Goal: Task Accomplishment & Management: Manage account settings

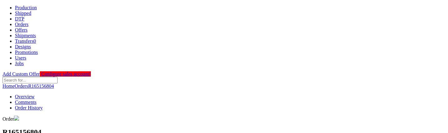
scroll to position [254, 0]
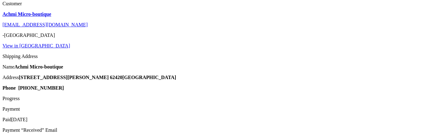
type input "11"
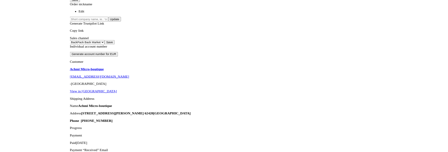
scroll to position [158, 0]
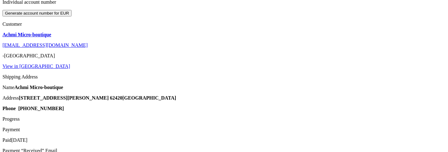
scroll to position [237, 0]
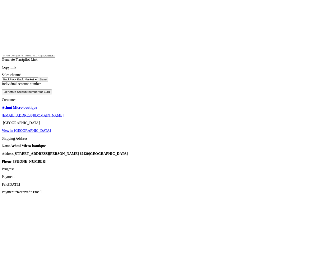
scroll to position [162, 0]
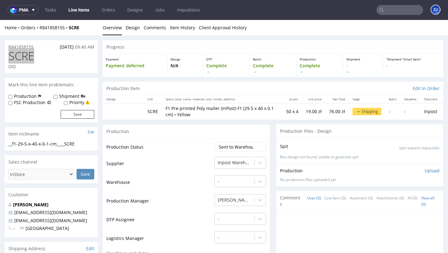
click at [80, 11] on link "Line Items" at bounding box center [79, 10] width 28 height 10
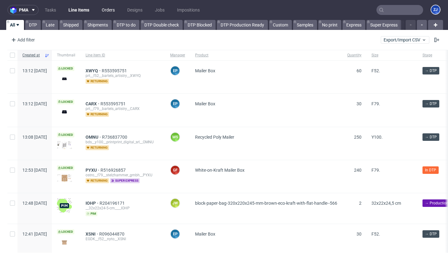
click at [100, 9] on link "Orders" at bounding box center [108, 10] width 21 height 10
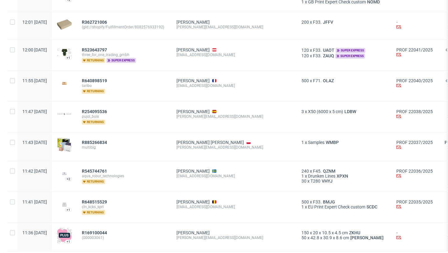
scroll to position [728, 0]
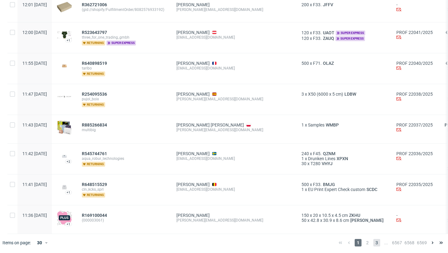
click at [373, 241] on span "3" at bounding box center [376, 242] width 7 height 7
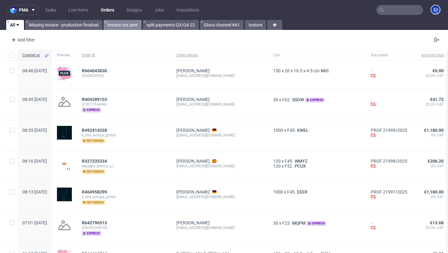
click at [129, 25] on link "Invoice not sent" at bounding box center [123, 25] width 38 height 10
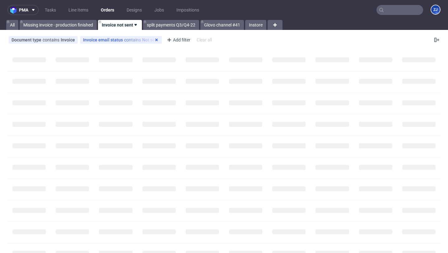
click at [155, 39] on use at bounding box center [156, 40] width 2 height 2
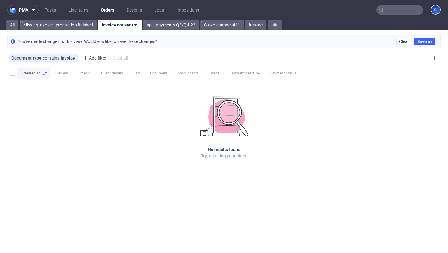
click at [33, 72] on span "Created at" at bounding box center [30, 73] width 17 height 5
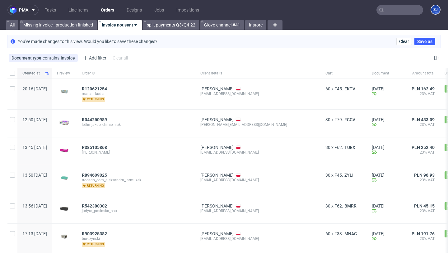
click at [38, 71] on span "Created at" at bounding box center [32, 73] width 20 height 5
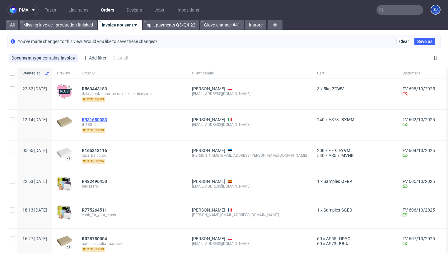
click at [107, 119] on span "R931680383" at bounding box center [94, 119] width 25 height 5
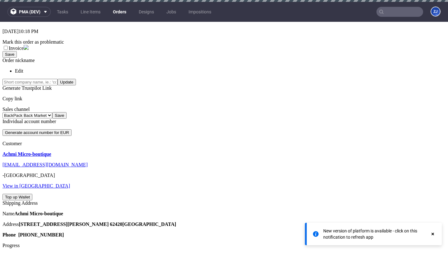
scroll to position [3, 0]
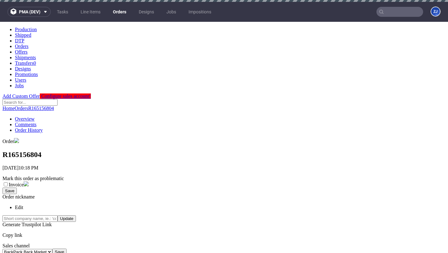
click at [116, 11] on link "Orders" at bounding box center [119, 12] width 21 height 10
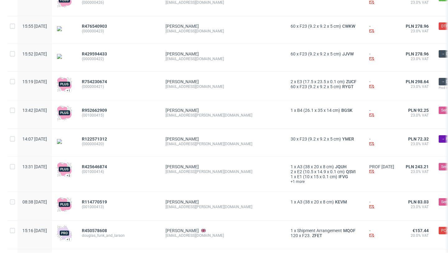
scroll to position [532, 0]
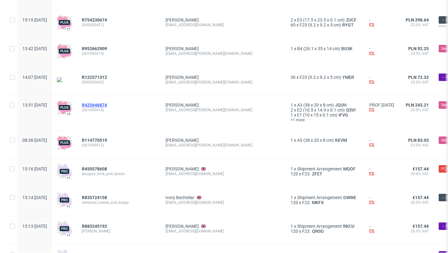
click at [107, 107] on span "R425646874" at bounding box center [94, 104] width 25 height 5
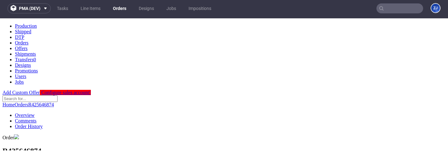
click at [121, 8] on link "Orders" at bounding box center [119, 8] width 21 height 10
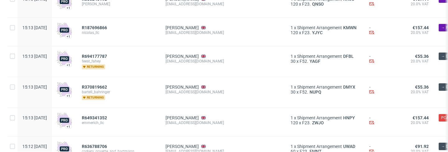
scroll to position [795, 0]
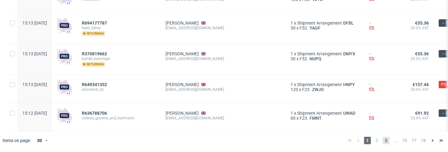
click at [383, 142] on span "3" at bounding box center [386, 140] width 7 height 7
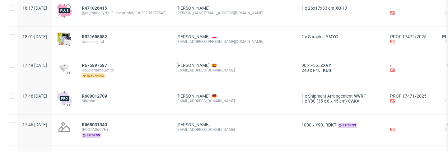
scroll to position [823, 0]
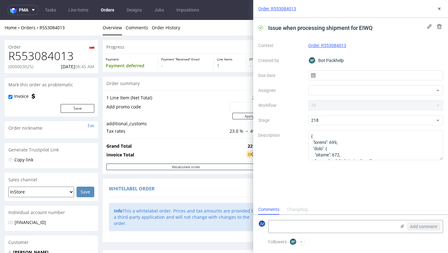
scroll to position [5, 0]
click at [437, 10] on icon at bounding box center [439, 8] width 5 height 5
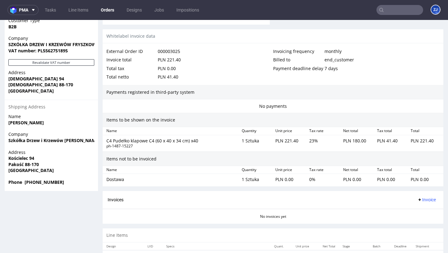
scroll to position [349, 0]
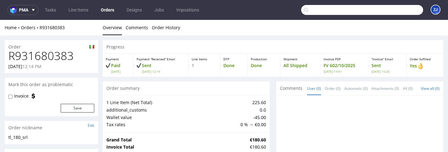
click at [405, 12] on input "text" at bounding box center [362, 10] width 122 height 10
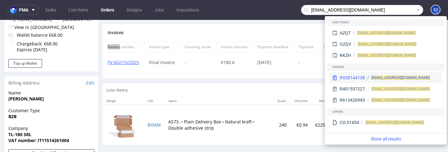
type input "Razvan.lica30@gmail.com"
click at [364, 77] on div "R928144138" at bounding box center [352, 78] width 25 height 6
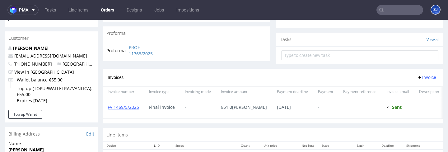
scroll to position [211, 0]
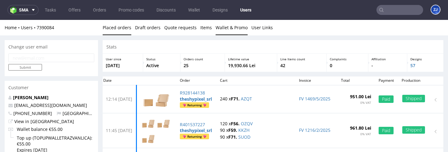
click at [223, 25] on link "Wallet & Promo" at bounding box center [232, 27] width 32 height 15
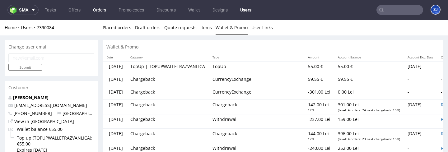
click at [102, 10] on link "Orders" at bounding box center [99, 10] width 21 height 10
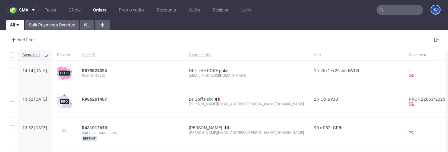
click at [405, 8] on input "text" at bounding box center [399, 10] width 47 height 10
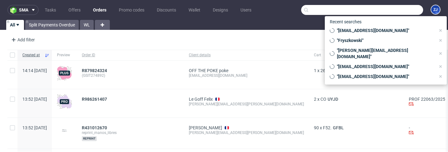
paste input "R873685644"
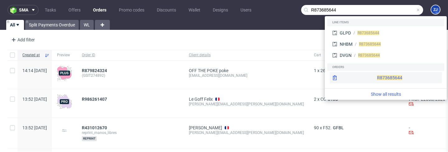
type input "R873685644"
click at [356, 82] on div "R873685644" at bounding box center [386, 77] width 112 height 11
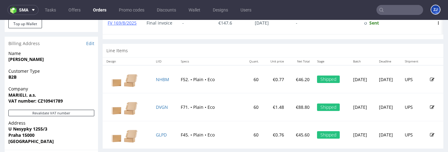
scroll to position [367, 0]
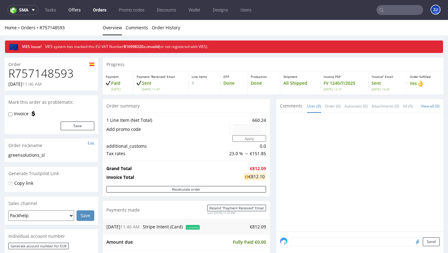
click at [81, 10] on link "Offers" at bounding box center [75, 10] width 20 height 10
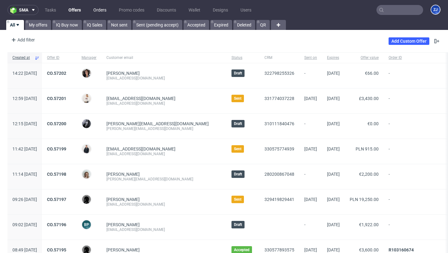
click at [104, 10] on link "Orders" at bounding box center [100, 10] width 21 height 10
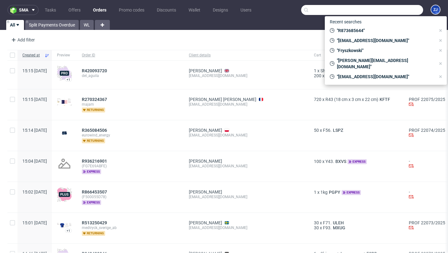
click at [395, 7] on input "text" at bounding box center [362, 10] width 122 height 10
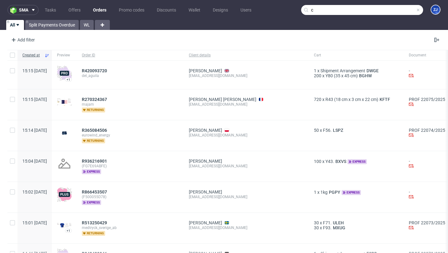
type input "c"
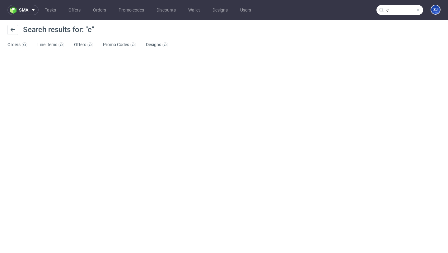
click at [393, 11] on input "c" at bounding box center [399, 10] width 47 height 10
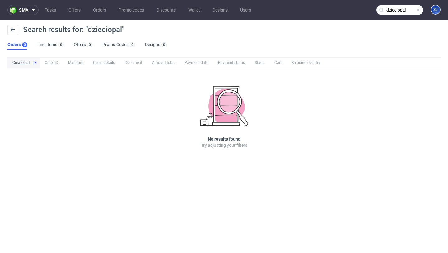
click at [405, 10] on input "dzieciopal" at bounding box center [399, 10] width 47 height 10
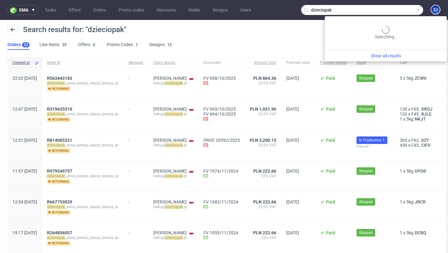
click at [397, 11] on input "dzieciopak" at bounding box center [362, 10] width 122 height 10
paste input "GSES274884"
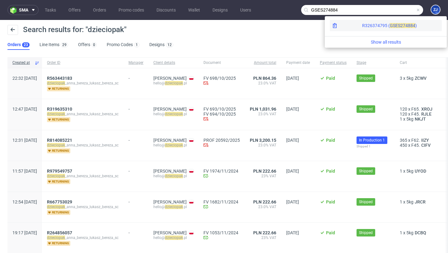
type input "GSES274884"
click at [403, 23] on span "74884" at bounding box center [409, 25] width 12 height 5
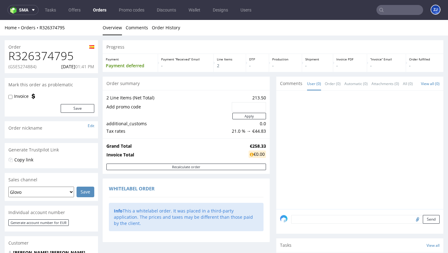
click at [47, 54] on h1 "R326374795" at bounding box center [51, 56] width 86 height 12
copy h1 "R326374795"
click at [27, 67] on p "(GSES274884)" at bounding box center [22, 66] width 28 height 6
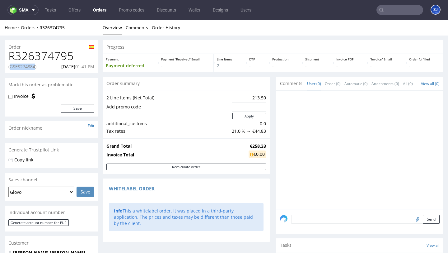
copy p "GSES274884"
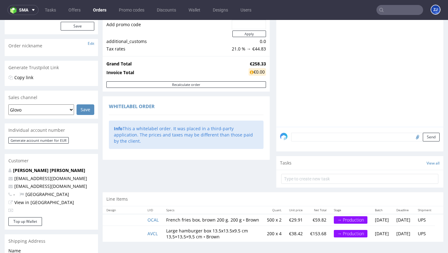
scroll to position [150, 0]
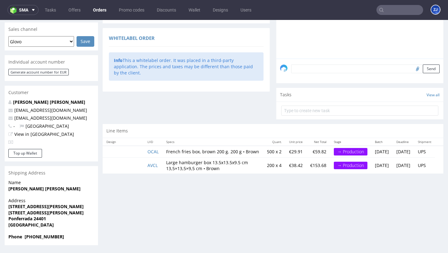
click at [384, 7] on input "text" at bounding box center [399, 10] width 47 height 10
paste input "GSES274884"
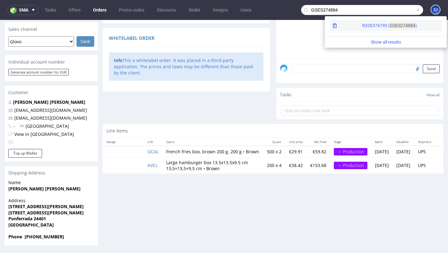
type input "GSES274884"
click at [390, 27] on span "GSES2" at bounding box center [396, 25] width 13 height 5
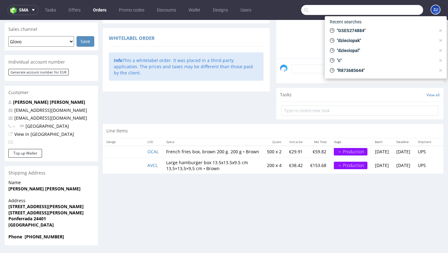
click at [389, 11] on input "text" at bounding box center [362, 10] width 122 height 10
click at [255, 102] on div "Order summary 2 Line Items (Net Total) 213.50 Add promo code Apply additional_c…" at bounding box center [186, 25] width 167 height 198
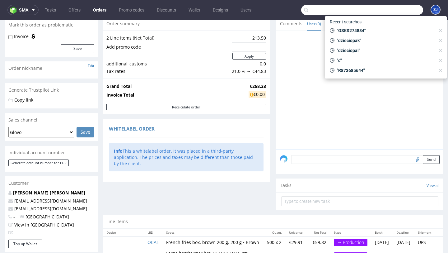
scroll to position [0, 0]
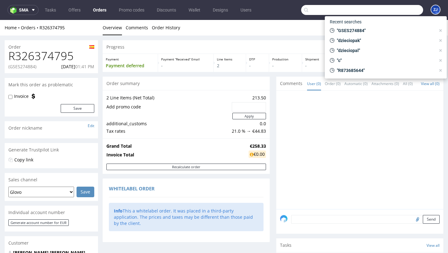
click at [355, 11] on input "text" at bounding box center [362, 10] width 122 height 10
paste input "GSES274861"
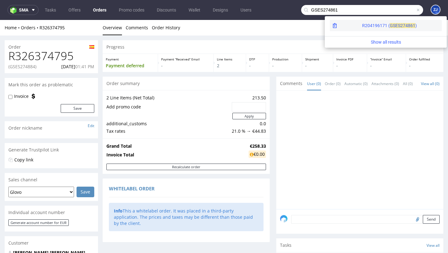
type input "GSES274861"
click at [362, 27] on div "R204196171 ( GSES2" at bounding box center [382, 25] width 41 height 6
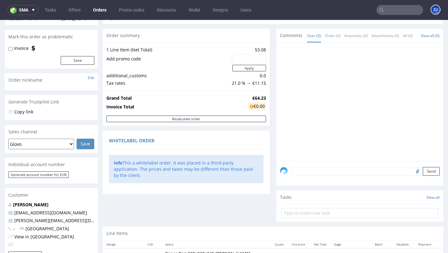
scroll to position [150, 0]
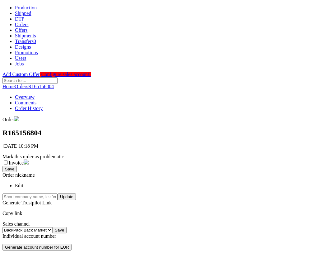
scroll to position [162, 0]
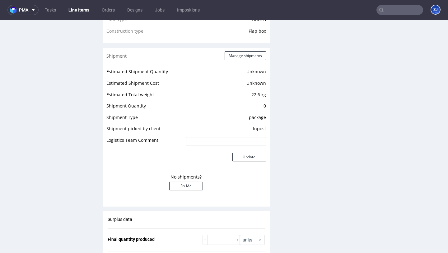
scroll to position [573, 0]
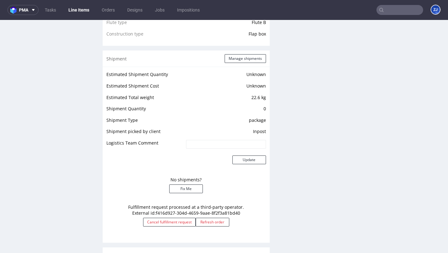
scroll to position [578, 0]
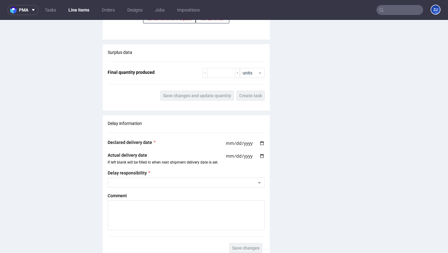
scroll to position [719, 0]
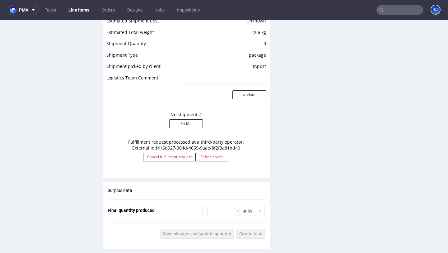
scroll to position [623, 0]
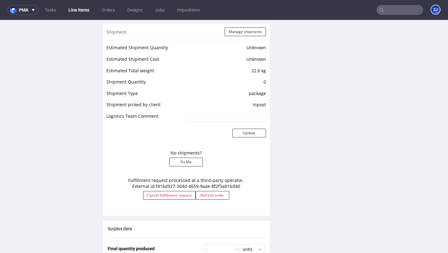
scroll to position [492, 0]
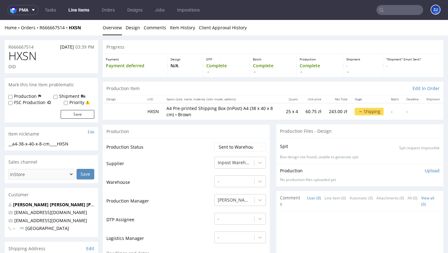
click at [53, 22] on div "Home Orders R666667514 HXSN Overview Design Comments Item History Client Approv…" at bounding box center [224, 28] width 448 height 16
click at [53, 24] on div "Home Orders R666667514 HXSN Overview Design Comments Item History Client Approv…" at bounding box center [224, 28] width 448 height 16
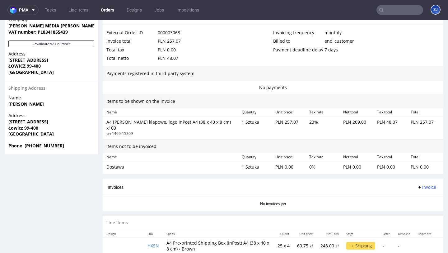
scroll to position [349, 0]
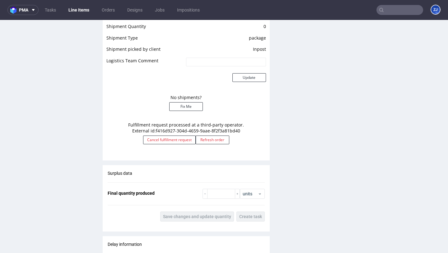
scroll to position [613, 0]
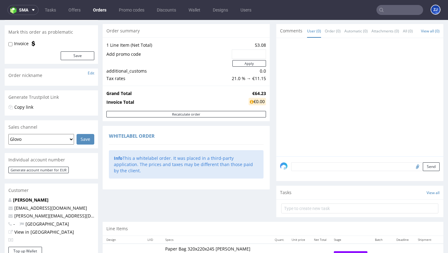
scroll to position [150, 0]
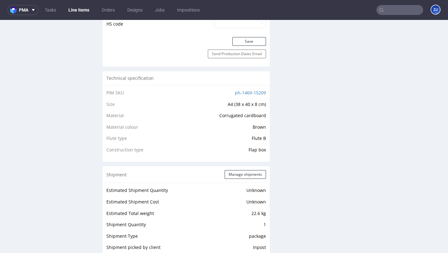
scroll to position [552, 0]
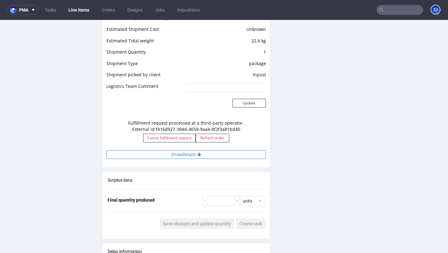
click at [184, 153] on button "Show details" at bounding box center [186, 154] width 160 height 9
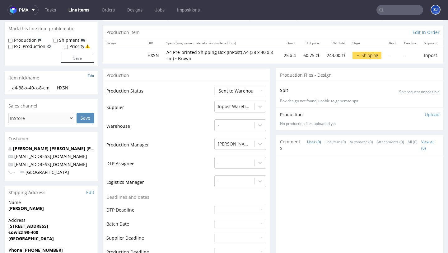
scroll to position [0, 0]
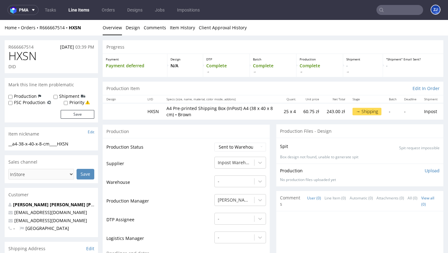
click at [79, 11] on link "Line Items" at bounding box center [79, 10] width 28 height 10
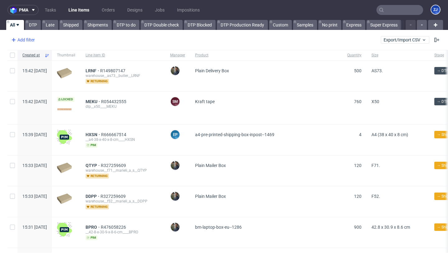
click at [27, 42] on div "Add filter" at bounding box center [22, 40] width 27 height 10
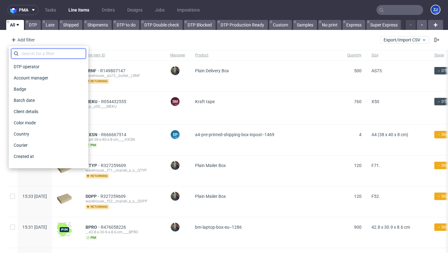
click at [33, 50] on input "text" at bounding box center [48, 54] width 75 height 10
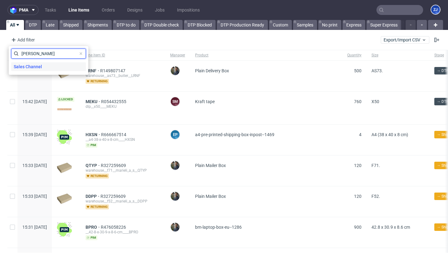
type input "sal"
click at [38, 63] on span "Sales Channel" at bounding box center [27, 66] width 33 height 9
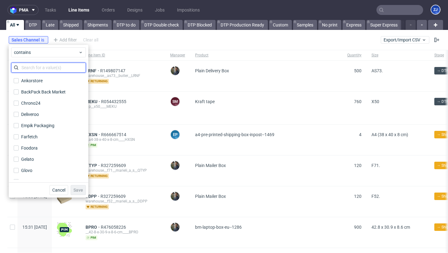
click at [40, 67] on input "text" at bounding box center [48, 68] width 75 height 10
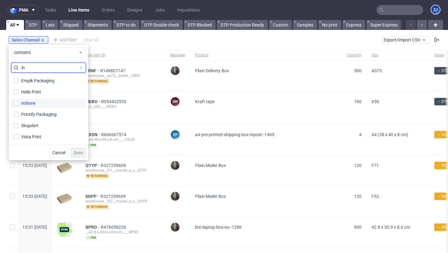
type input "in"
click at [40, 104] on label "InStore" at bounding box center [48, 103] width 75 height 9
click at [19, 104] on input "InStore" at bounding box center [16, 102] width 5 height 5
checkbox input "true"
click at [78, 153] on span "Save" at bounding box center [78, 152] width 10 height 4
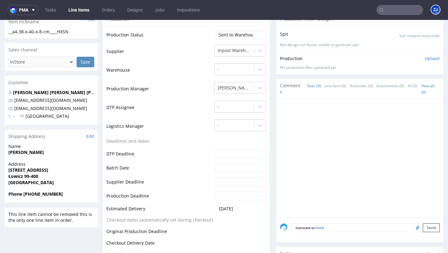
scroll to position [136, 0]
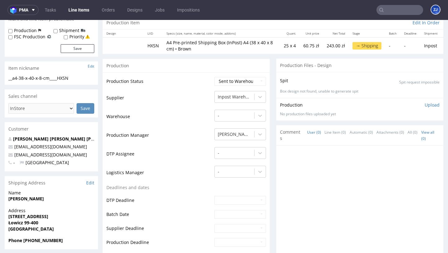
scroll to position [130, 0]
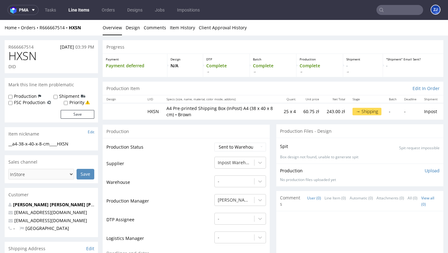
click at [32, 50] on span "HXSN" at bounding box center [22, 56] width 28 height 12
copy span "HXSN"
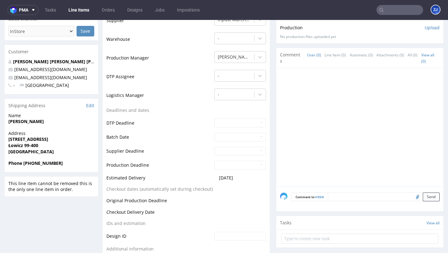
scroll to position [184, 0]
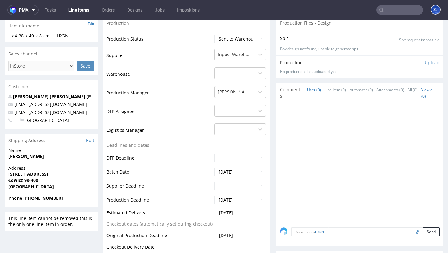
scroll to position [102, 0]
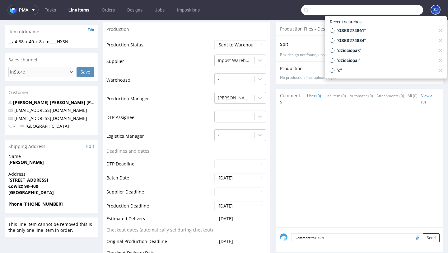
click at [388, 8] on input "text" at bounding box center [362, 10] width 122 height 10
paste input "update_production_dates!"
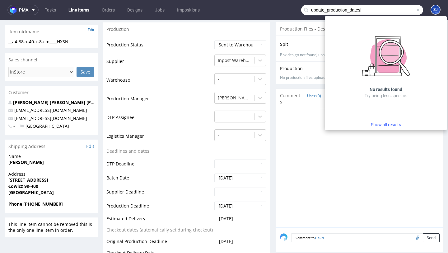
type input "update_production_dates!"
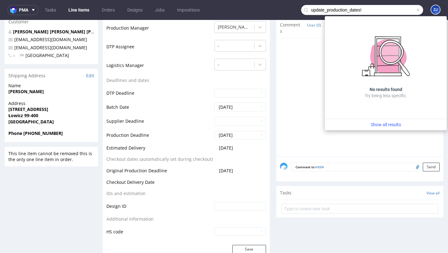
scroll to position [173, 0]
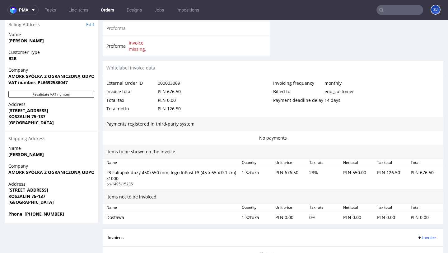
scroll to position [355, 0]
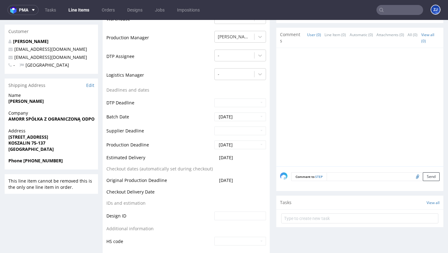
scroll to position [212, 0]
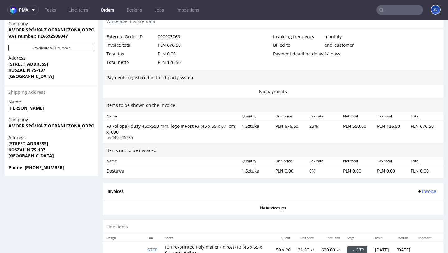
scroll to position [344, 0]
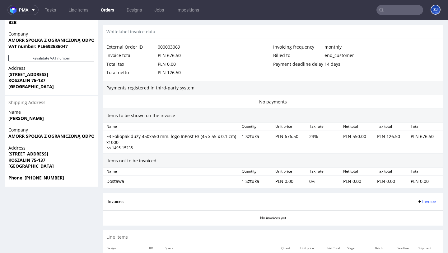
scroll to position [355, 0]
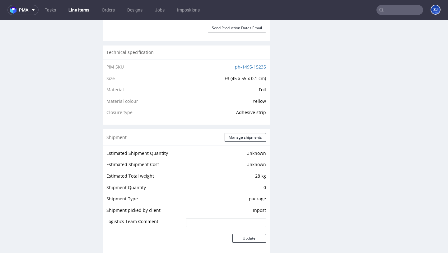
scroll to position [466, 0]
